Goal: Task Accomplishment & Management: Manage account settings

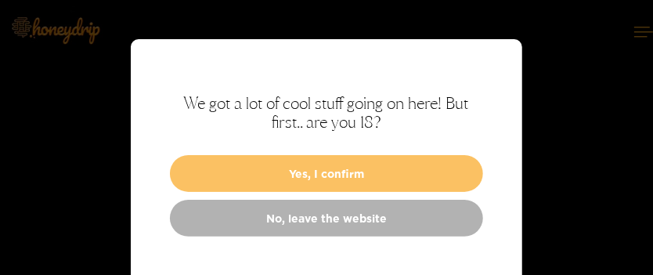
click at [342, 176] on button "Yes, I confirm" at bounding box center [326, 173] width 313 height 37
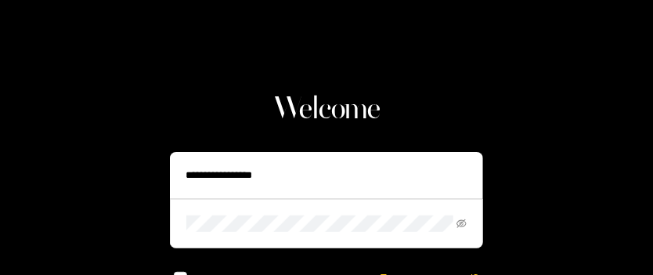
scroll to position [67, 0]
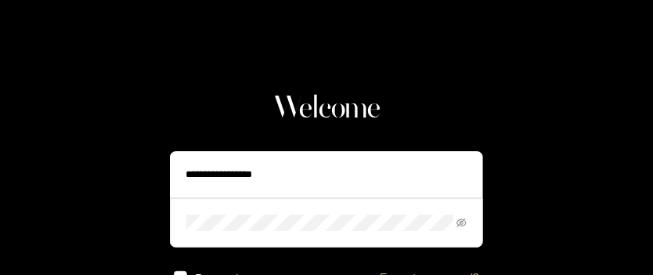
click at [396, 178] on input "text" at bounding box center [326, 174] width 313 height 47
click at [269, 177] on input "text" at bounding box center [326, 174] width 313 height 47
type input "**********"
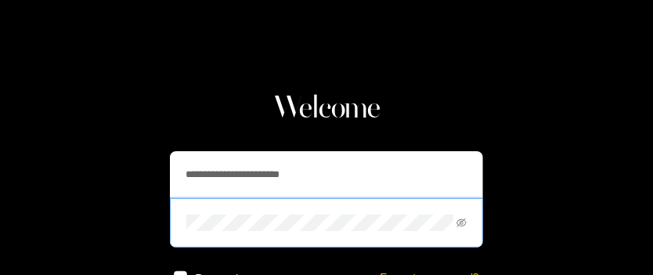
click at [483, 231] on span at bounding box center [326, 222] width 313 height 49
click at [458, 224] on icon "eye-invisible" at bounding box center [462, 223] width 10 height 9
click at [465, 226] on icon "eye" at bounding box center [462, 223] width 10 height 10
click at [461, 225] on icon "eye-invisible" at bounding box center [462, 223] width 10 height 10
click at [276, 177] on input "**********" at bounding box center [326, 174] width 313 height 47
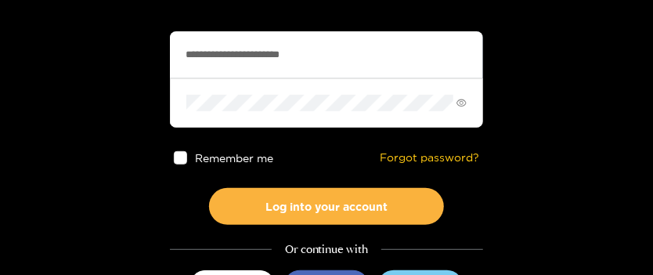
scroll to position [190, 0]
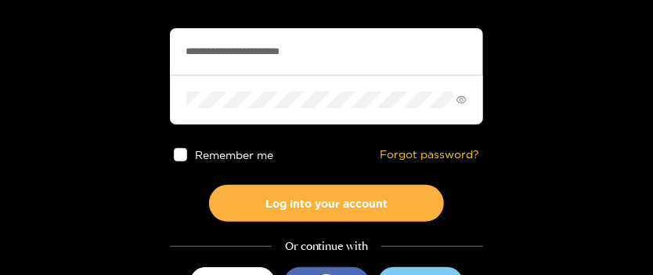
click at [184, 159] on span at bounding box center [180, 154] width 13 height 13
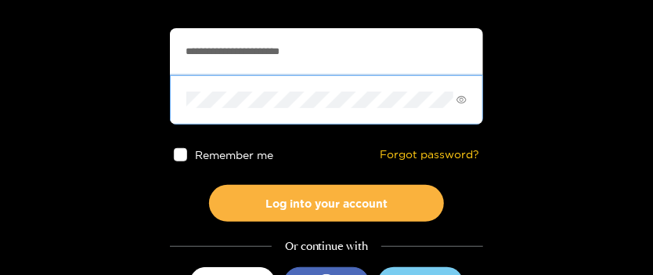
click at [209, 185] on button "Log into your account" at bounding box center [326, 203] width 235 height 37
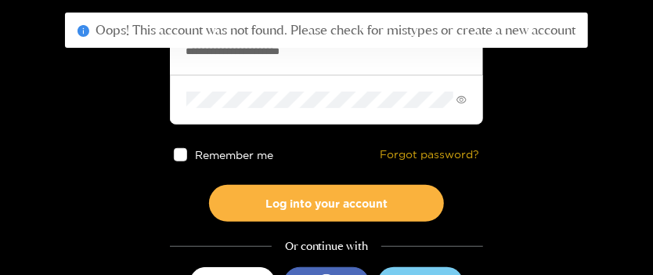
click at [428, 154] on link "Forgot password?" at bounding box center [429, 154] width 99 height 13
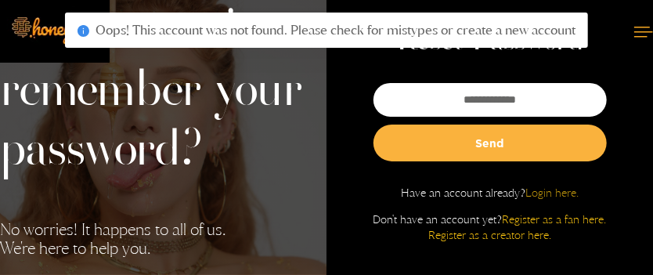
click at [533, 192] on link "Login here." at bounding box center [552, 192] width 53 height 13
